Goal: Transaction & Acquisition: Purchase product/service

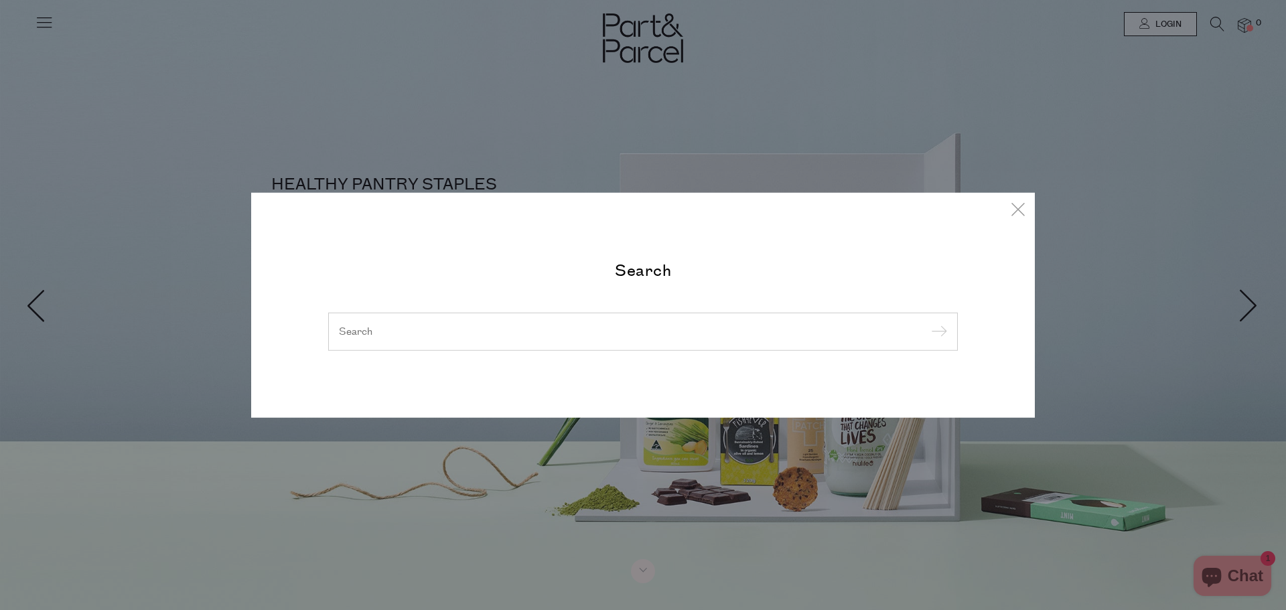
click at [381, 330] on input "search" at bounding box center [643, 331] width 608 height 14
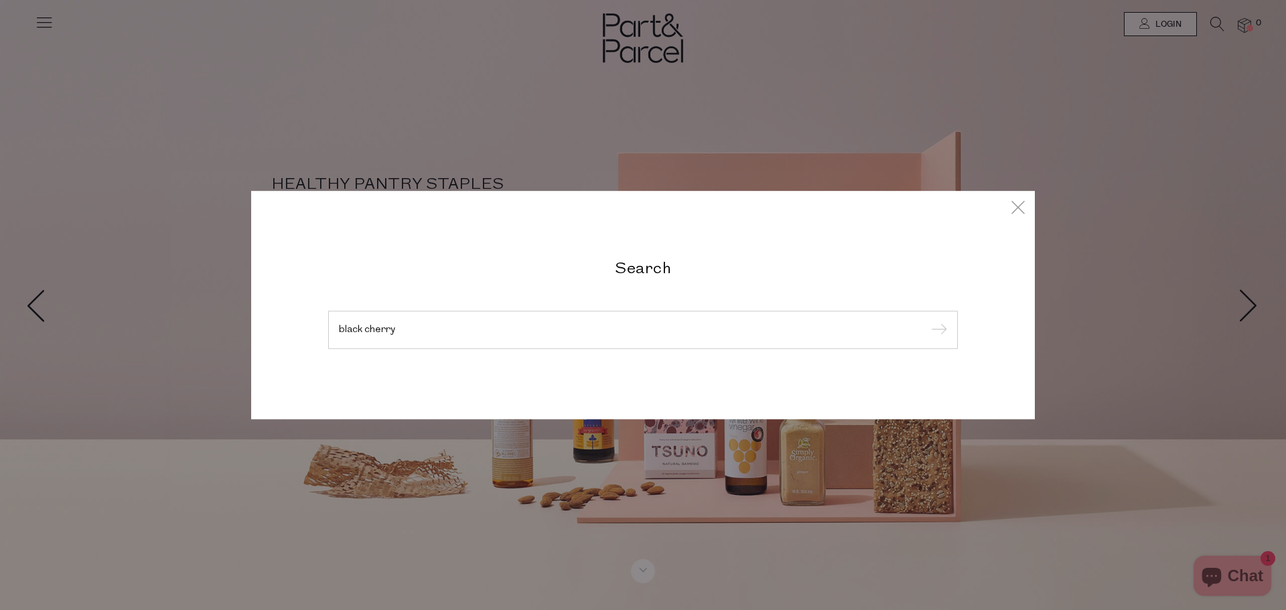
type input "black cherry"
click at [927, 321] on input "submit" at bounding box center [937, 331] width 20 height 20
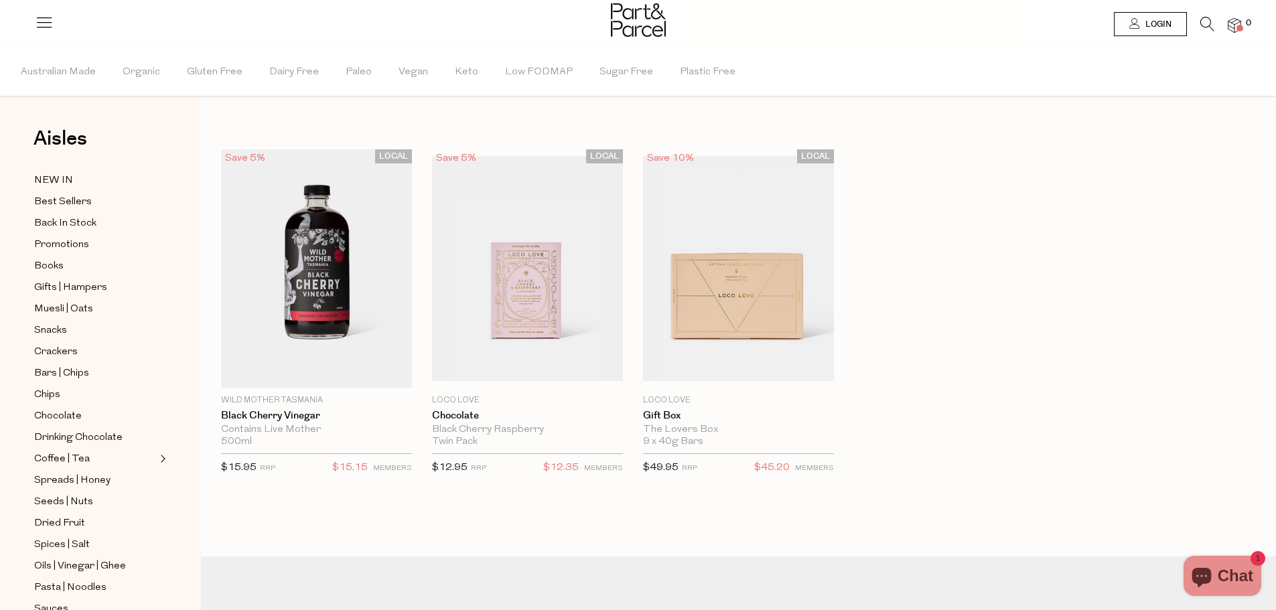
click at [1192, 25] on li at bounding box center [1200, 27] width 27 height 21
click at [1199, 24] on li at bounding box center [1200, 27] width 27 height 21
click at [1201, 24] on icon at bounding box center [1207, 24] width 14 height 15
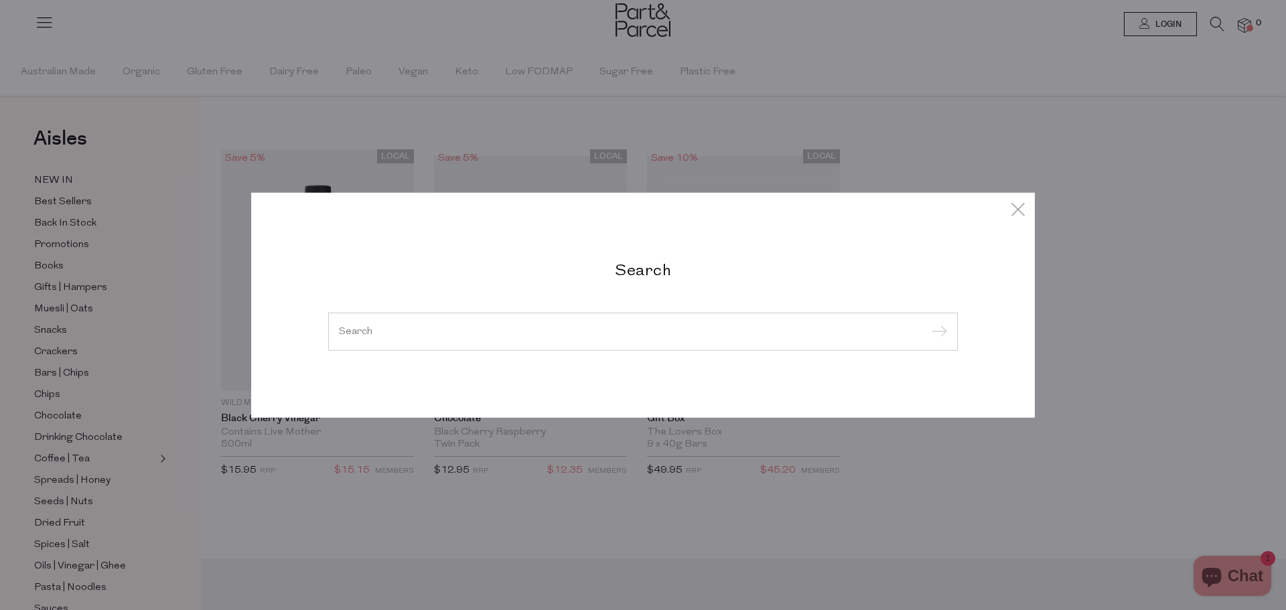
click at [454, 336] on input "search" at bounding box center [643, 331] width 608 height 10
click at [368, 326] on input "search" at bounding box center [643, 331] width 608 height 10
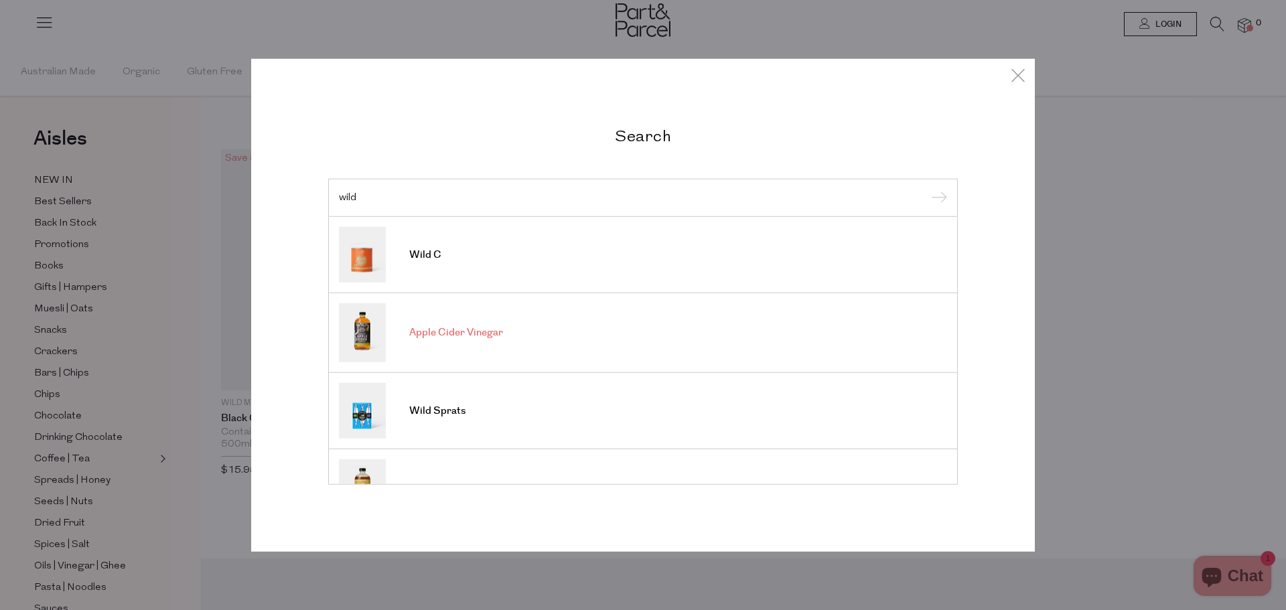
type input "wild"
click at [449, 333] on span "Apple Cider Vinegar" at bounding box center [456, 332] width 94 height 13
